Goal: Transaction & Acquisition: Subscribe to service/newsletter

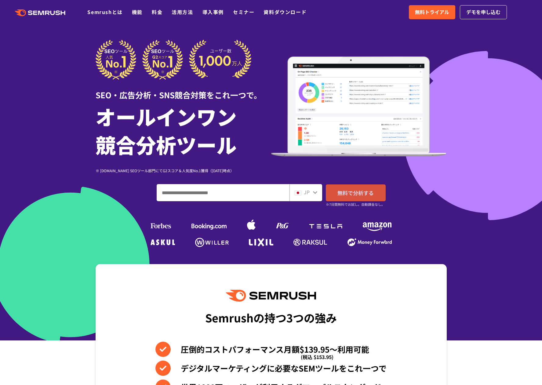
click at [371, 196] on span "無料で分析する" at bounding box center [355, 193] width 36 height 8
